Goal: Information Seeking & Learning: Compare options

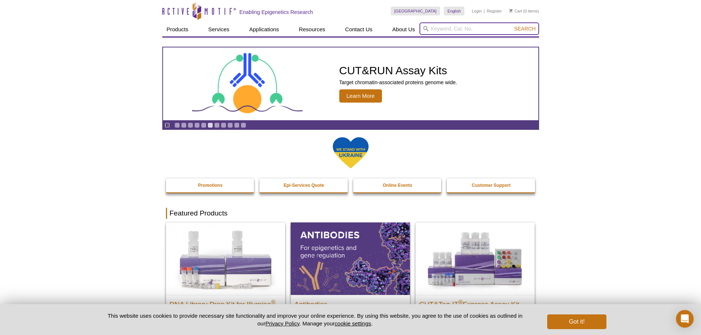
paste input "31591"
type input "31591"
click at [522, 29] on span "Search" at bounding box center [524, 29] width 21 height 6
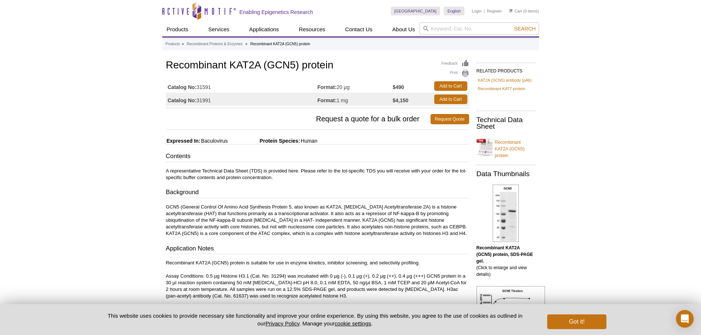
click at [359, 85] on td "Format: 20 µg" at bounding box center [354, 85] width 75 height 13
paste input "81142"
type input "81142"
click at [527, 28] on span "Search" at bounding box center [524, 29] width 21 height 6
